Goal: Check status: Check status

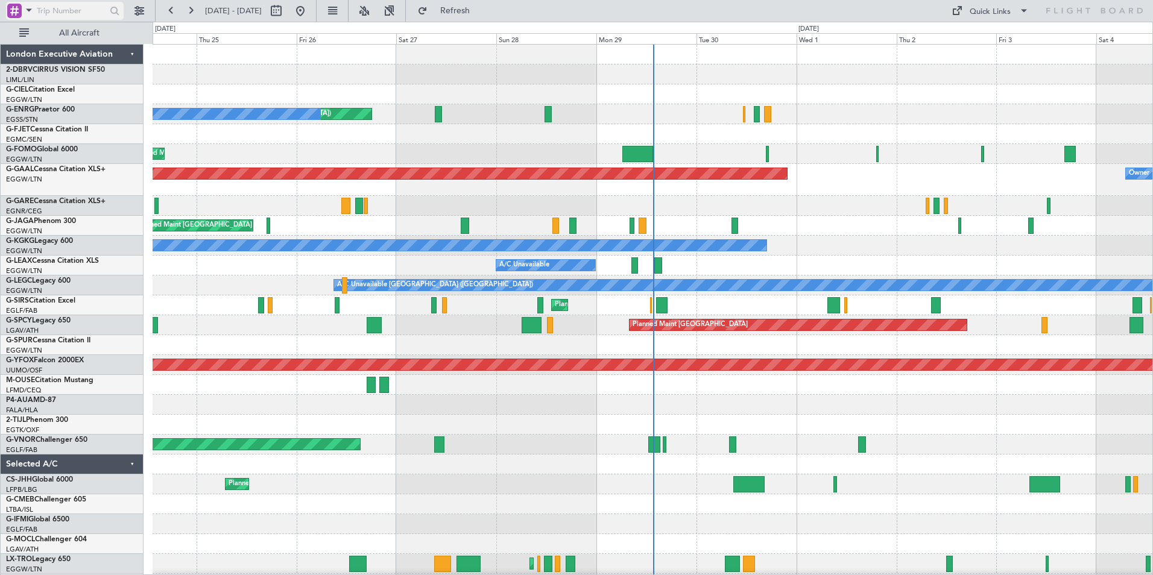
click at [26, 13] on span at bounding box center [29, 9] width 14 height 15
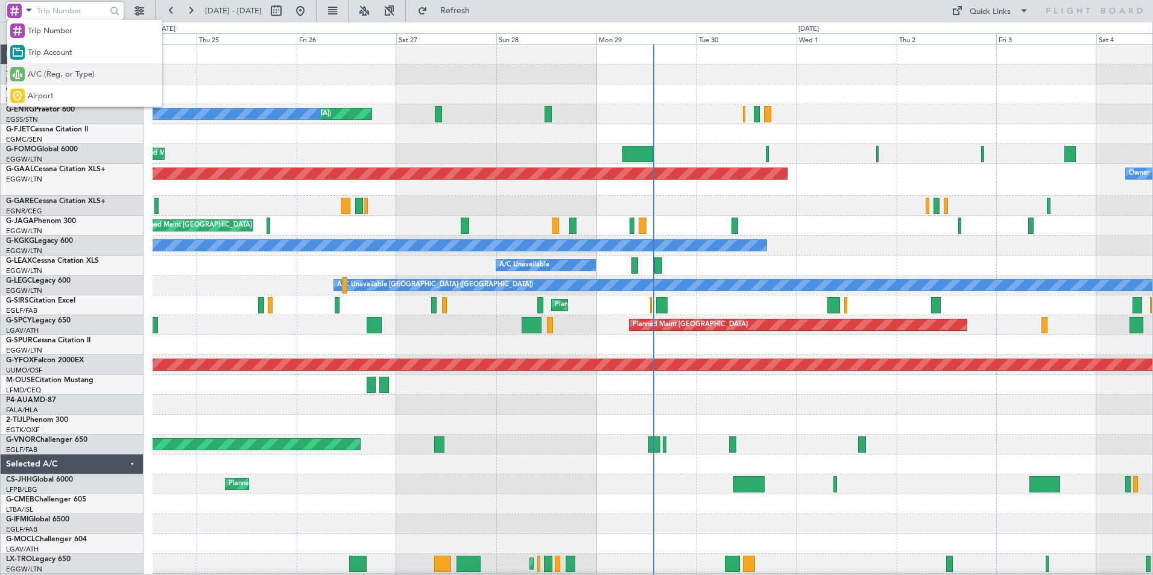
click at [43, 74] on span "A/C (Reg. or Type)" at bounding box center [61, 75] width 67 height 12
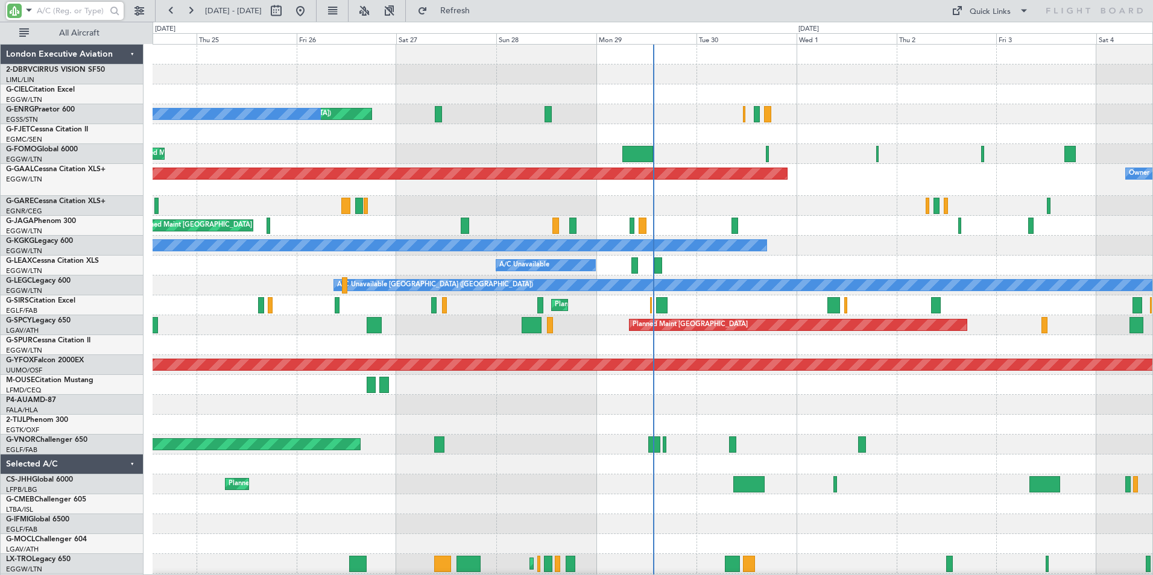
click at [66, 10] on input "text" at bounding box center [71, 11] width 69 height 18
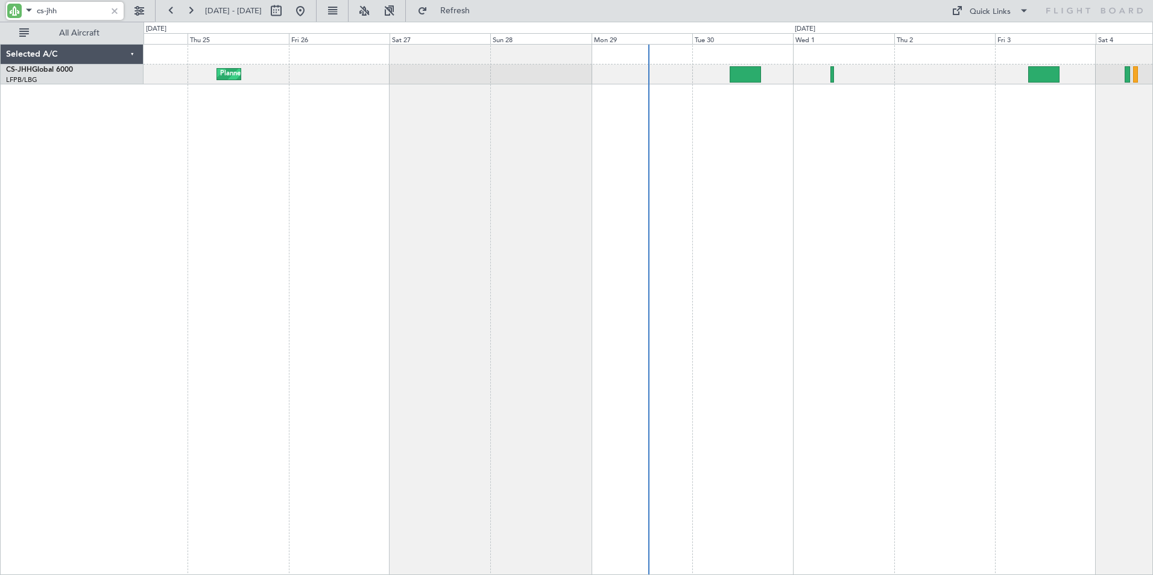
type input "cs-jhh"
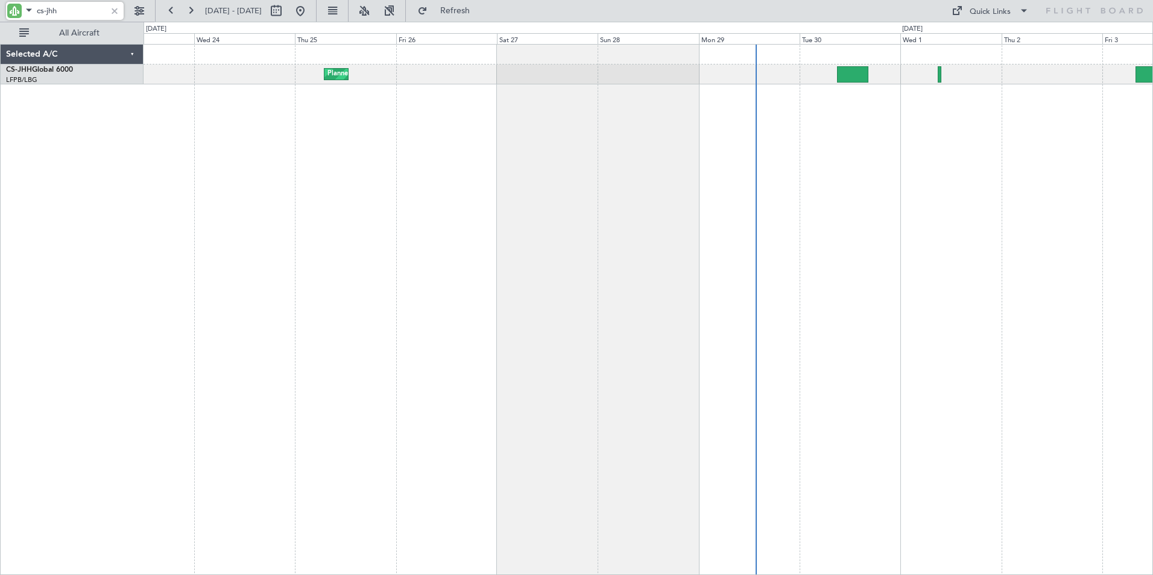
click at [320, 147] on div "Planned Maint [GEOGRAPHIC_DATA] ([GEOGRAPHIC_DATA])" at bounding box center [647, 309] width 1009 height 531
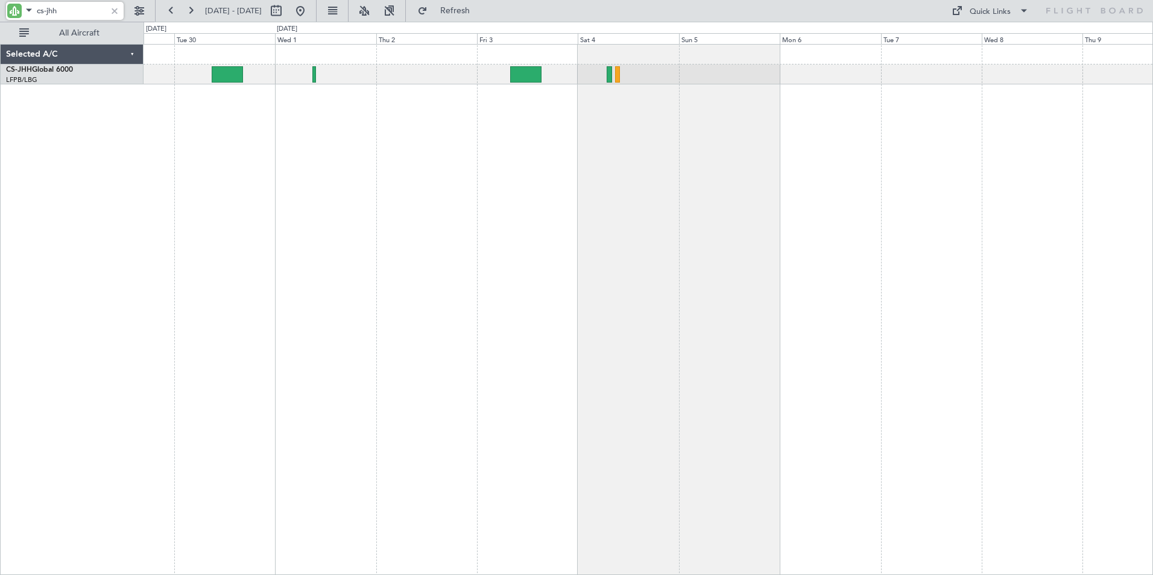
click at [138, 158] on div "Selected A/C CS-JHH Global 6000 LFPB/LBG Paris ([GEOGRAPHIC_DATA]) 0 0 Mon 29 T…" at bounding box center [576, 298] width 1153 height 553
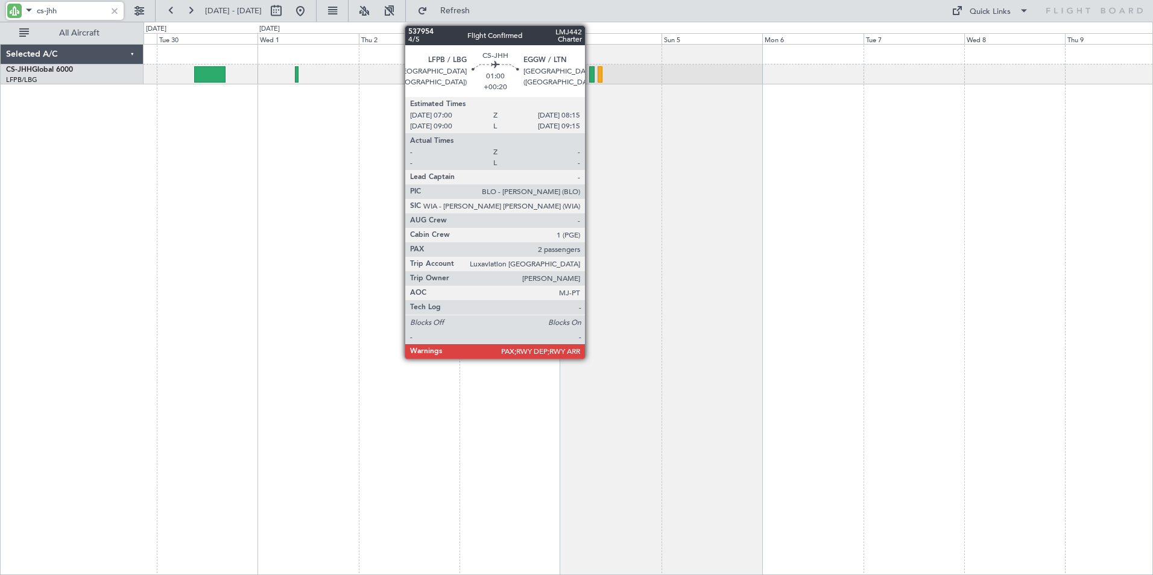
click at [590, 73] on div at bounding box center [591, 74] width 5 height 16
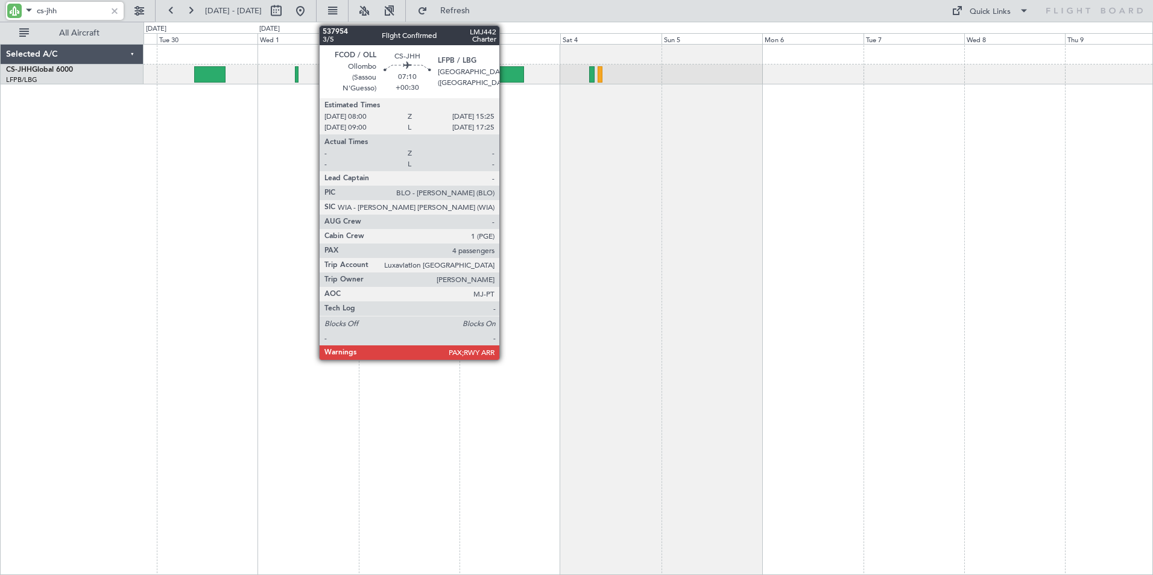
click at [505, 79] on div at bounding box center [508, 74] width 31 height 16
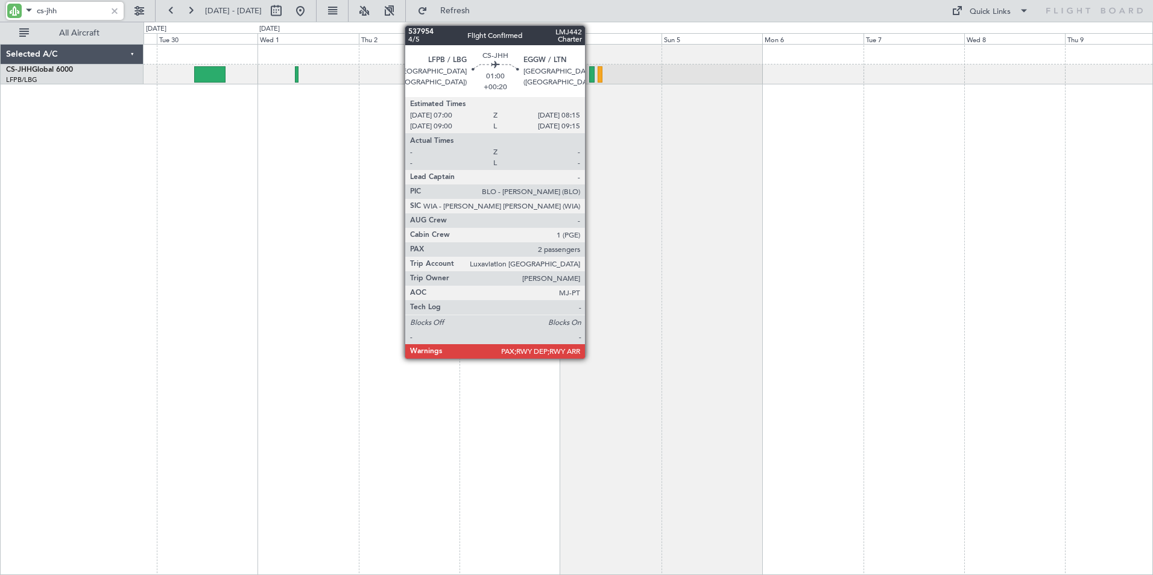
click at [590, 75] on div at bounding box center [591, 74] width 5 height 16
